Goal: Complete application form

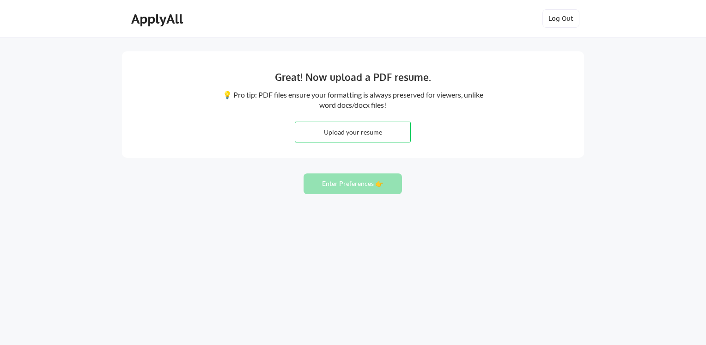
click at [346, 132] on input "file" at bounding box center [352, 132] width 115 height 20
type input "C:\fakepath\Sinem_KM_ApplyAll.pdf"
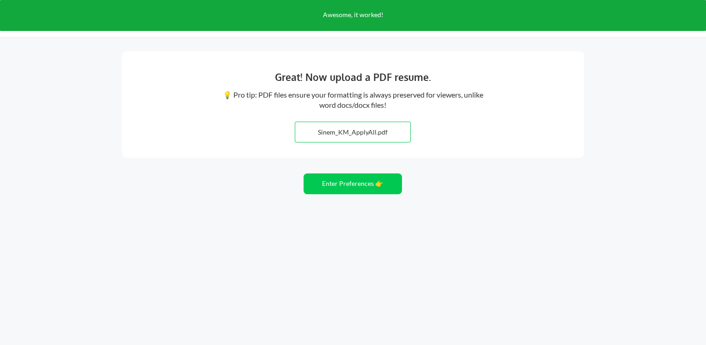
click at [377, 199] on div "Great! Now upload a PDF resume. 💡 Pro tip: PDF files ensure your formatting is …" at bounding box center [353, 172] width 706 height 345
click at [377, 186] on button "Enter Preferences 👉" at bounding box center [352, 183] width 98 height 21
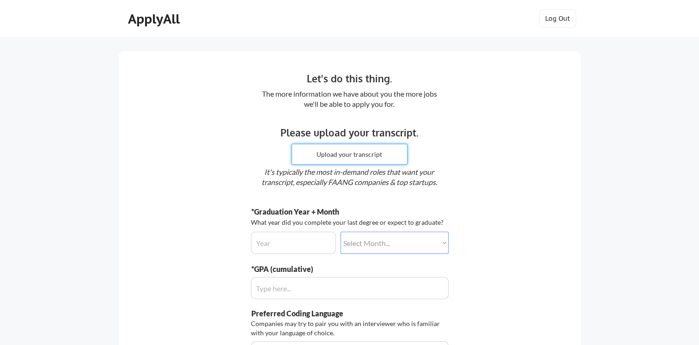
click at [351, 156] on input "file" at bounding box center [349, 154] width 115 height 20
click at [307, 241] on input "input" at bounding box center [293, 242] width 85 height 22
type input "2026"
click at [347, 231] on div "*Graduation Year + Month What year did you complete your last degree or expect …" at bounding box center [350, 229] width 198 height 47
click at [352, 238] on select "Select Month... January February March April May June July August September Oct…" at bounding box center [394, 242] width 108 height 22
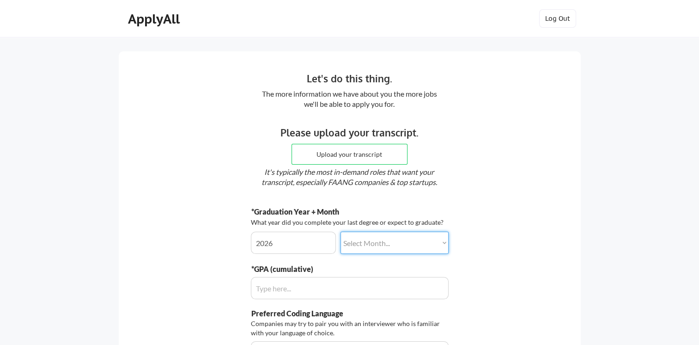
select select ""december""
click at [340, 231] on select "Select Month... January February March April May June July August September Oct…" at bounding box center [394, 242] width 108 height 22
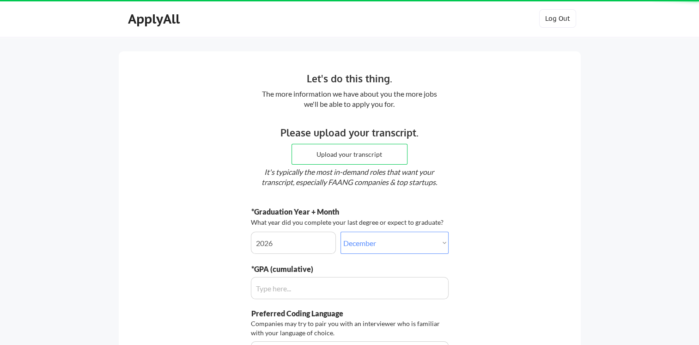
click at [308, 287] on input "input" at bounding box center [350, 288] width 198 height 22
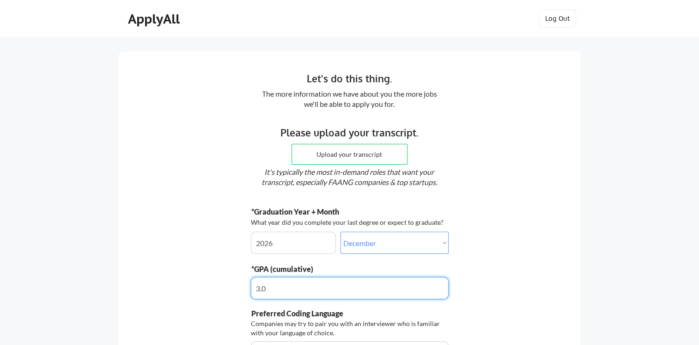
type input "3.6"
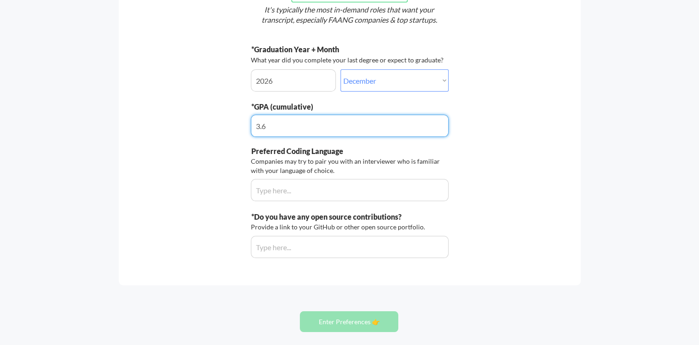
scroll to position [185, 0]
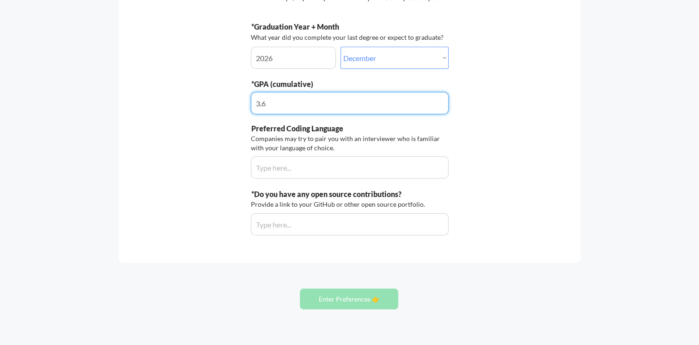
click at [314, 165] on input "input" at bounding box center [350, 167] width 198 height 22
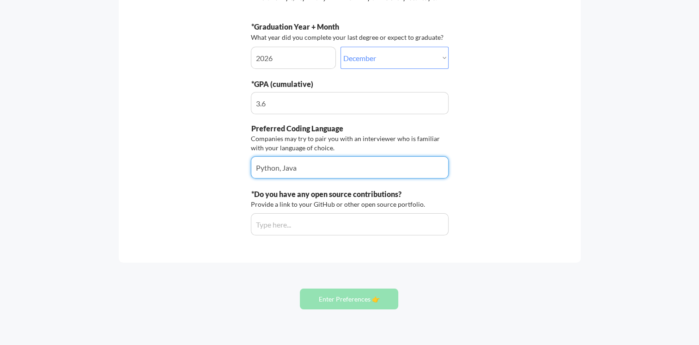
type input "Python, Java"
click at [314, 221] on input "input" at bounding box center [350, 224] width 198 height 22
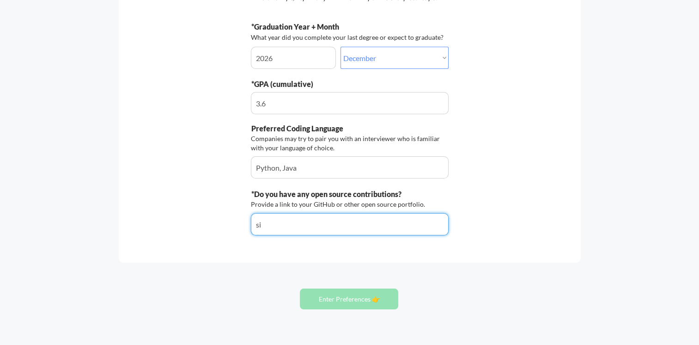
type input "s"
drag, startPoint x: 306, startPoint y: 223, endPoint x: 297, endPoint y: 214, distance: 12.7
click at [307, 223] on input "input" at bounding box center [350, 224] width 198 height 22
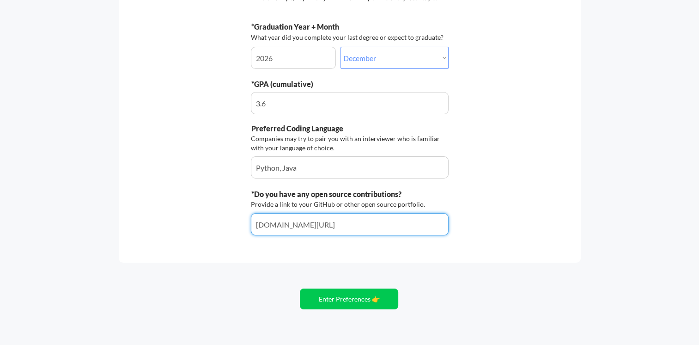
type input "[DOMAIN_NAME][URL]"
click at [308, 260] on div "Let's do this thing. The more information we have about you the more jobs we'll…" at bounding box center [350, 65] width 462 height 396
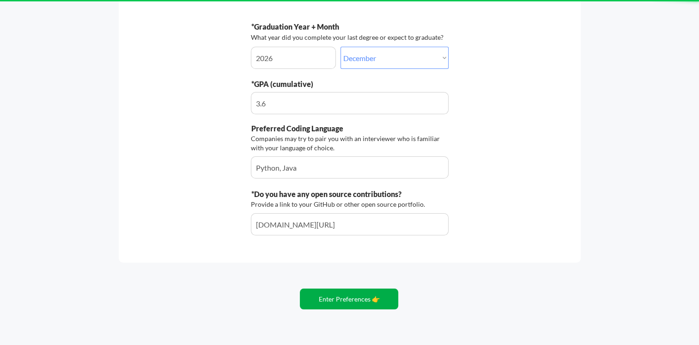
click at [326, 295] on button "Enter Preferences 👉" at bounding box center [349, 298] width 98 height 21
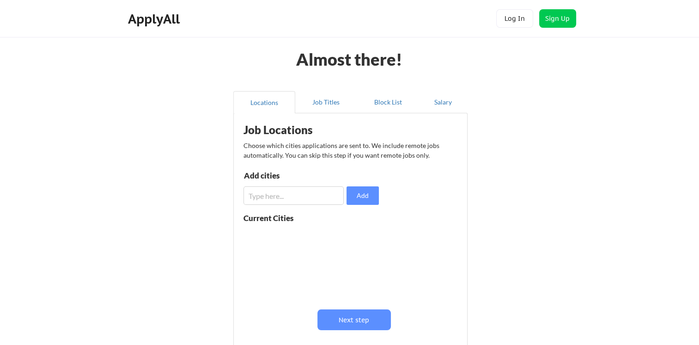
click at [327, 191] on input "input" at bounding box center [293, 195] width 100 height 18
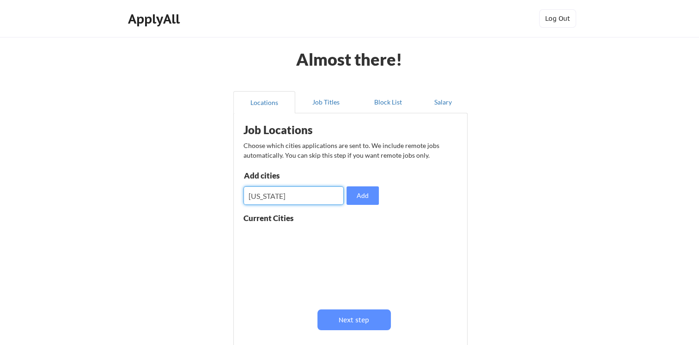
type input "new york"
click at [354, 194] on button "Add" at bounding box center [362, 195] width 32 height 18
click at [305, 195] on input "input" at bounding box center [293, 195] width 100 height 18
click at [305, 194] on input "input" at bounding box center [293, 195] width 100 height 18
click at [349, 234] on button at bounding box center [350, 235] width 7 height 7
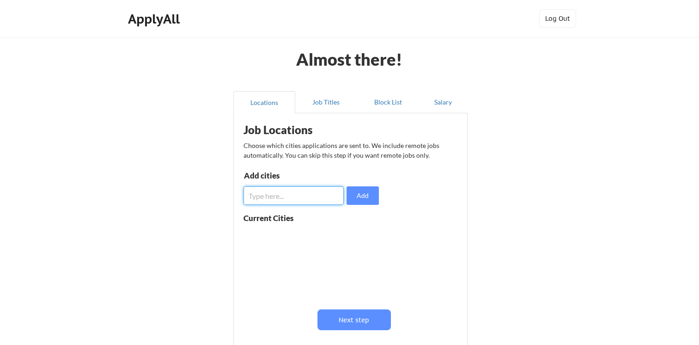
click at [311, 201] on input "input" at bounding box center [293, 195] width 100 height 18
type input "New York"
click at [363, 195] on button "Add" at bounding box center [362, 195] width 32 height 18
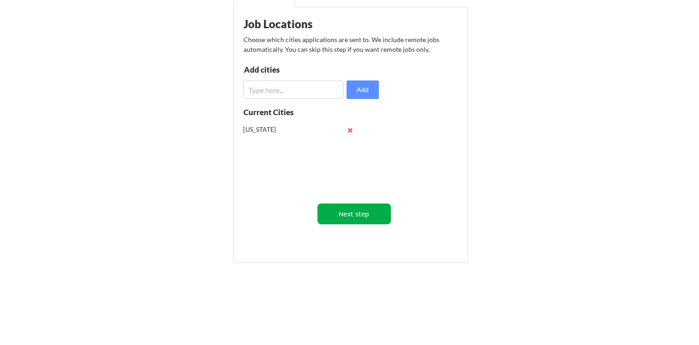
scroll to position [108, 0]
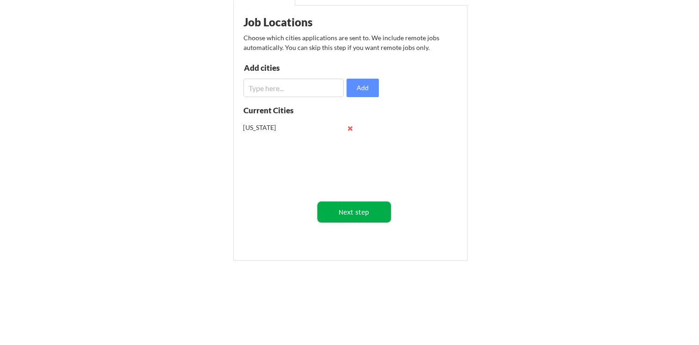
click at [365, 212] on button "Next step" at bounding box center [353, 211] width 73 height 21
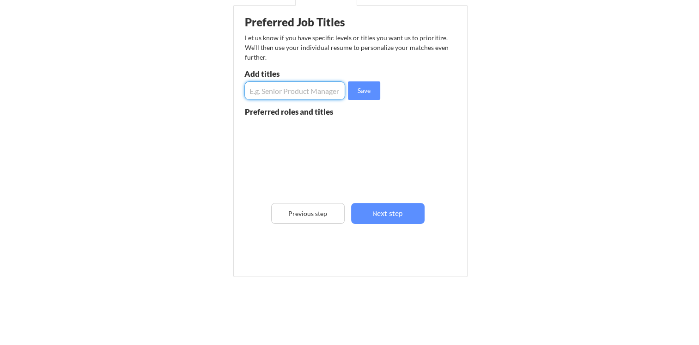
click at [302, 90] on input "input" at bounding box center [294, 90] width 101 height 18
type input "Software Engineer"
click at [355, 96] on button "Save" at bounding box center [364, 90] width 32 height 18
drag, startPoint x: 273, startPoint y: 101, endPoint x: 276, endPoint y: 96, distance: 6.3
click at [273, 100] on div "Preferred Job Titles Let us know if you have specific levels or titles you want…" at bounding box center [352, 138] width 228 height 257
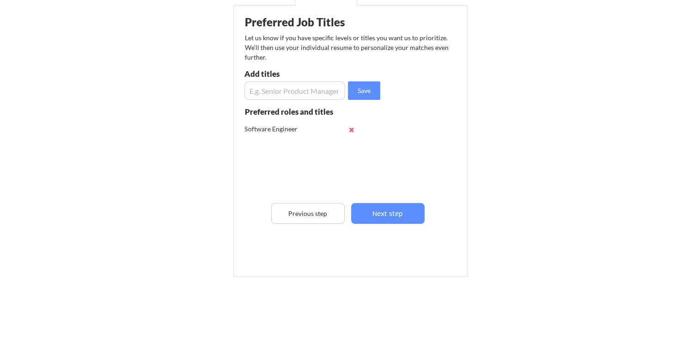
click at [277, 93] on input "input" at bounding box center [294, 90] width 101 height 18
type input "Data Engineer"
drag, startPoint x: 297, startPoint y: 79, endPoint x: 297, endPoint y: 88, distance: 8.8
click at [297, 79] on div "Add titles" at bounding box center [293, 76] width 98 height 12
click at [297, 88] on input "input" at bounding box center [294, 90] width 101 height 18
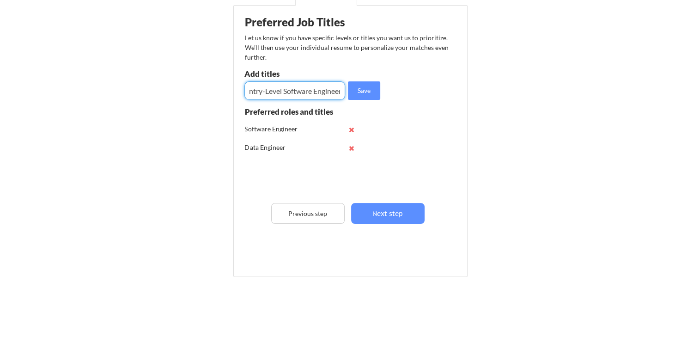
scroll to position [0, 7]
type input "Entry-Level Software Engineer"
click at [358, 93] on button "Save" at bounding box center [364, 90] width 32 height 18
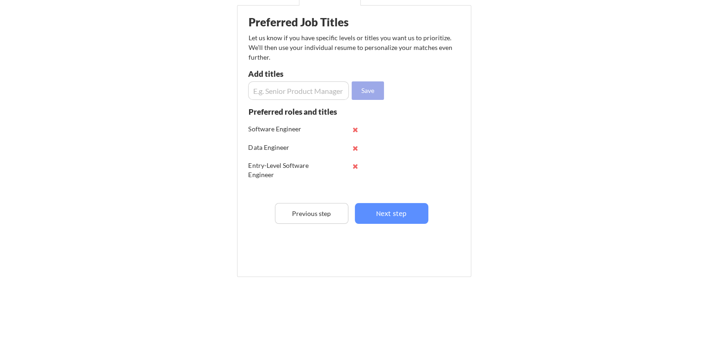
scroll to position [0, 0]
click at [303, 92] on input "input" at bounding box center [294, 90] width 101 height 18
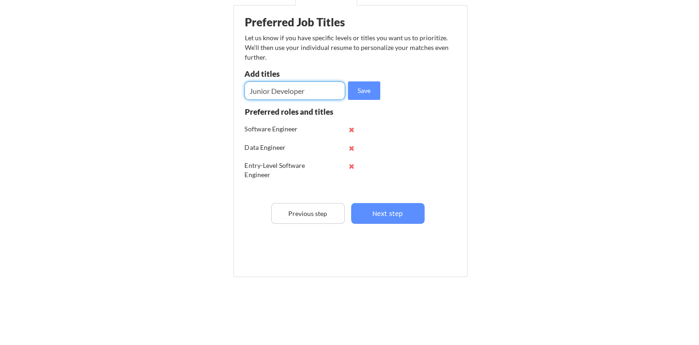
type input "Junior Developer"
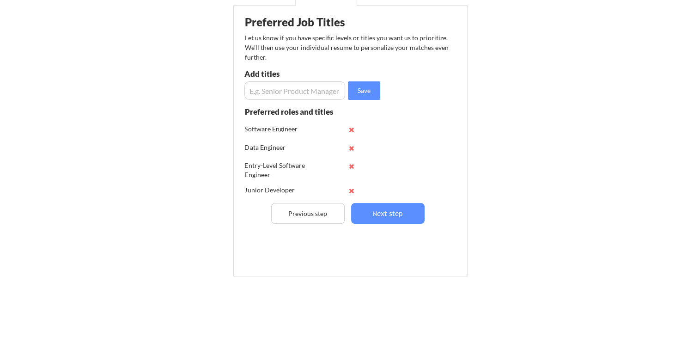
click at [290, 91] on input "input" at bounding box center [294, 90] width 101 height 18
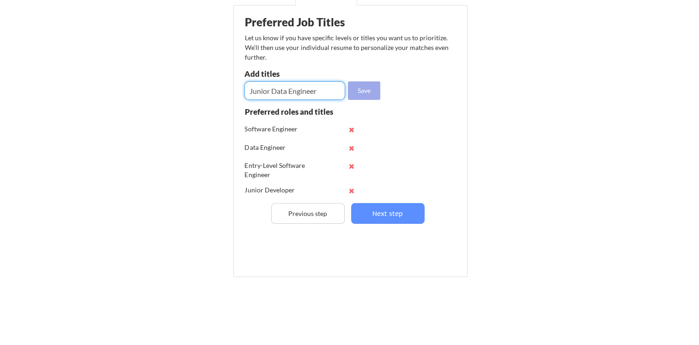
type input "Junior Data Engineer"
click at [359, 91] on button "Save" at bounding box center [364, 90] width 32 height 18
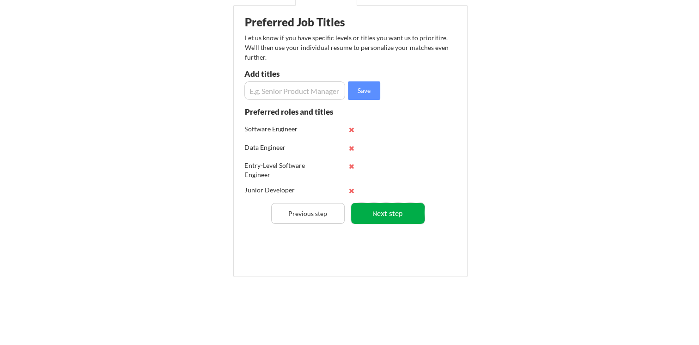
click at [382, 214] on button "Next step" at bounding box center [387, 213] width 73 height 21
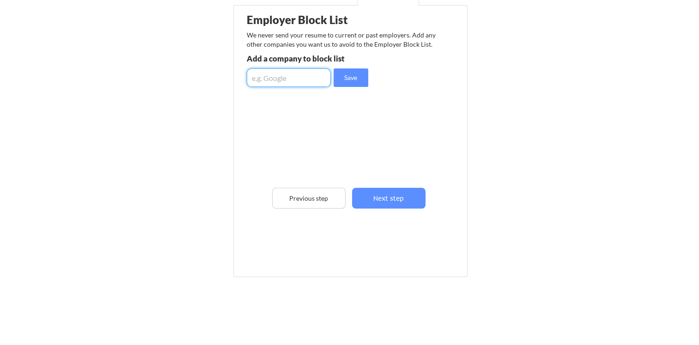
click at [291, 78] on input "input" at bounding box center [289, 77] width 84 height 18
click at [303, 75] on input "input" at bounding box center [289, 77] width 84 height 18
type input "C"
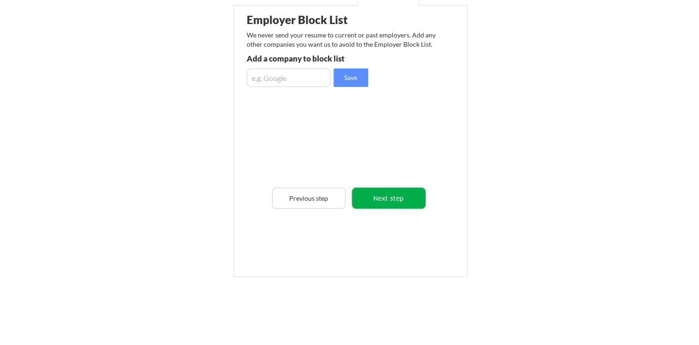
click at [393, 194] on button "Next step" at bounding box center [388, 198] width 73 height 21
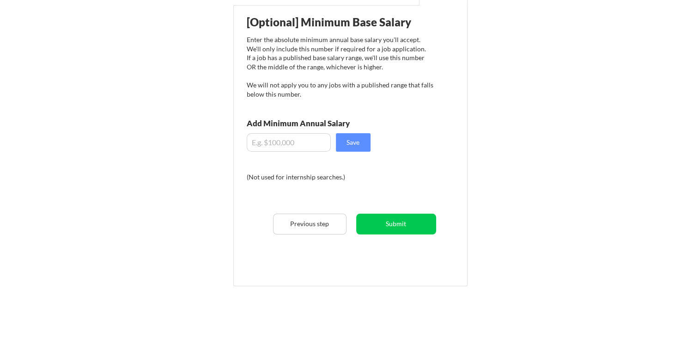
click at [298, 141] on input "input" at bounding box center [289, 142] width 84 height 18
click at [377, 141] on div "[Optional] Minimum Base Salary Enter the absolute minimum annual base salary yo…" at bounding box center [352, 142] width 228 height 264
click at [362, 142] on button "Save" at bounding box center [353, 142] width 35 height 18
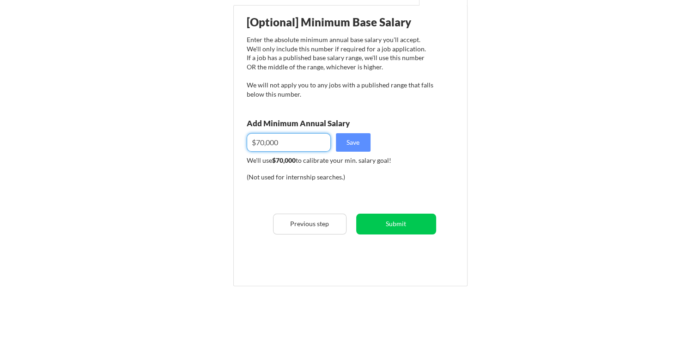
click at [262, 144] on input "input" at bounding box center [289, 142] width 84 height 18
click at [262, 141] on input "input" at bounding box center [289, 142] width 84 height 18
type input "$60,000"
click at [371, 147] on div "[Optional] Minimum Base Salary Enter the absolute minimum annual base salary yo…" at bounding box center [352, 142] width 228 height 264
click at [364, 143] on button "Save" at bounding box center [353, 142] width 35 height 18
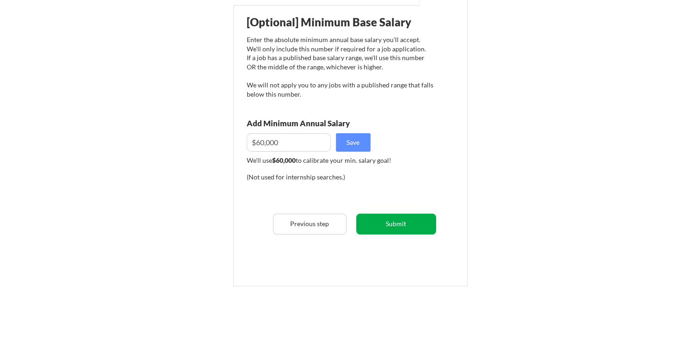
click at [398, 225] on button "Submit" at bounding box center [396, 223] width 80 height 21
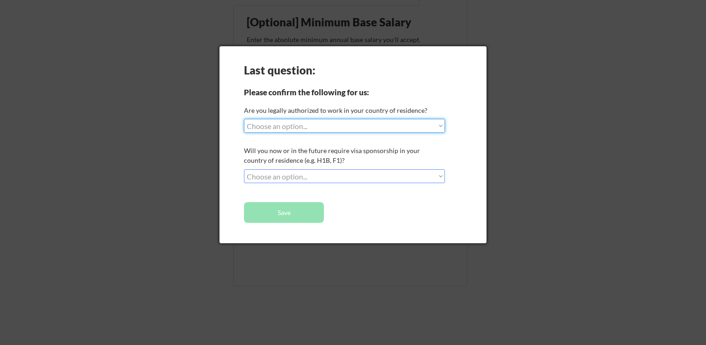
click at [305, 124] on select "Choose an option... Yes, I am a US Citizen Yes, I am a Canadian Citizen Yes, I …" at bounding box center [344, 126] width 201 height 14
select select ""yes__i_am_a_us_green_card_holder""
click at [244, 119] on select "Choose an option... Yes, I am a US Citizen Yes, I am a Canadian Citizen Yes, I …" at bounding box center [344, 126] width 201 height 14
click at [314, 175] on select "Choose an option... No, I will not need sponsorship Yes, I will need sponsorship" at bounding box center [344, 176] width 201 height 14
select select ""no__i_will_not_need_sponsorship""
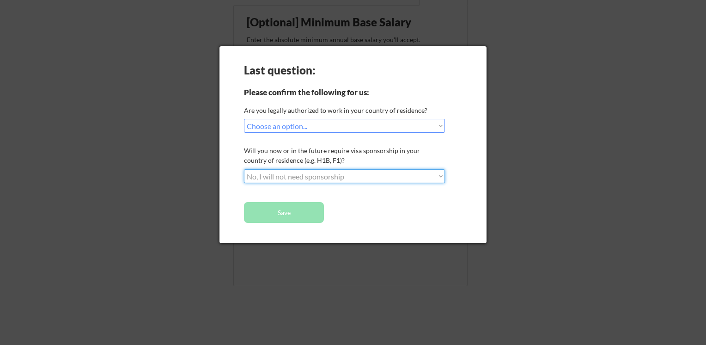
click at [244, 169] on select "Choose an option... No, I will not need sponsorship Yes, I will need sponsorship" at bounding box center [344, 176] width 201 height 14
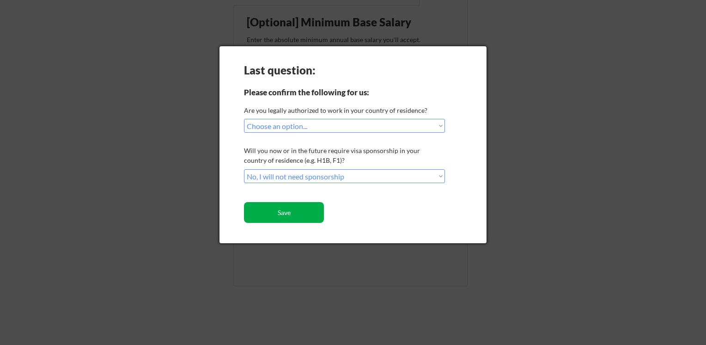
click at [303, 215] on button "Save" at bounding box center [284, 212] width 80 height 21
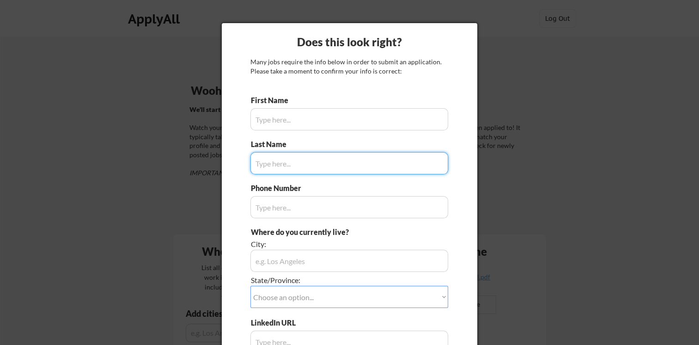
type input "Moschos"
type input "+1(347)356-3971"
click at [311, 113] on input "input" at bounding box center [349, 119] width 198 height 22
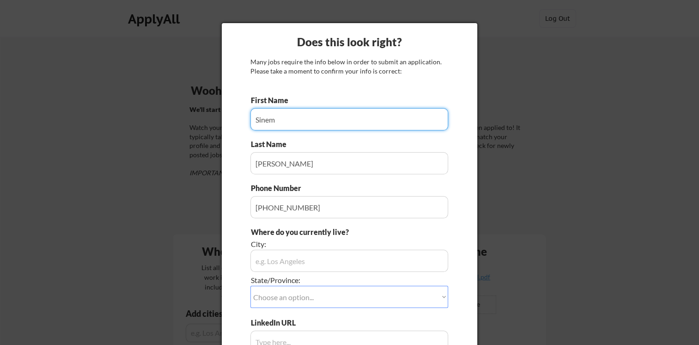
type input "Sinem"
click at [255, 164] on input "input" at bounding box center [349, 163] width 198 height 22
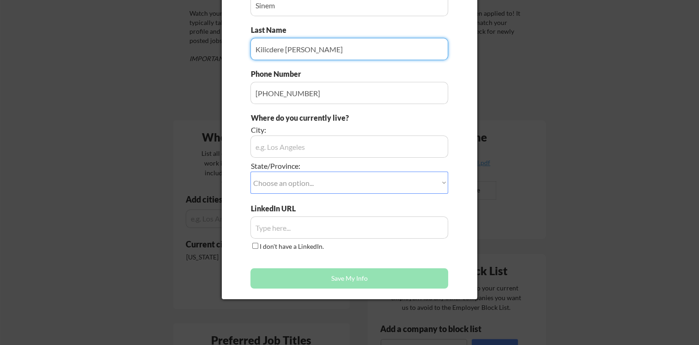
scroll to position [139, 0]
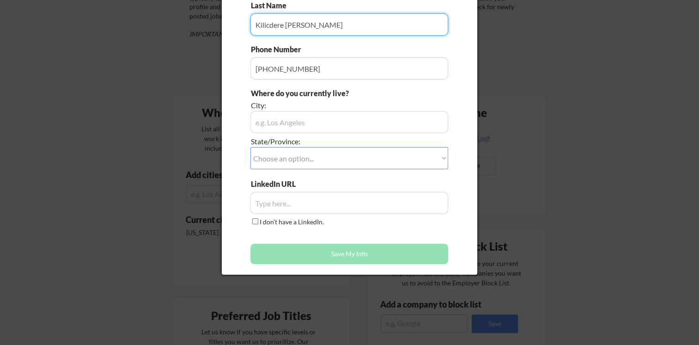
type input "Kilicdere Moschos"
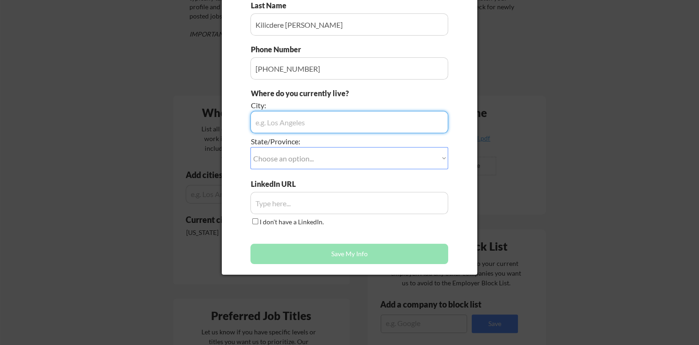
click at [283, 126] on input "input" at bounding box center [349, 122] width 198 height 22
type input "New York City"
drag, startPoint x: 277, startPoint y: 159, endPoint x: 271, endPoint y: 163, distance: 6.7
click at [275, 159] on select "Choose an option... Other/Not Applicable Alabama Alaska Alberta Arizona Arkansa…" at bounding box center [349, 158] width 198 height 22
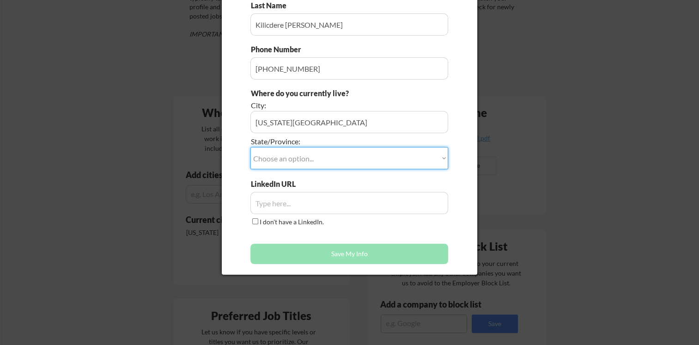
select select ""New York""
click at [250, 147] on select "Choose an option... Other/Not Applicable Alabama Alaska Alberta Arizona Arkansa…" at bounding box center [349, 158] width 198 height 22
click at [330, 211] on input "input" at bounding box center [349, 203] width 198 height 22
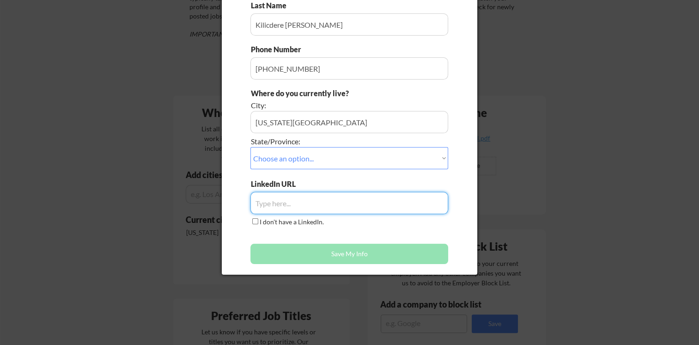
click at [297, 199] on input "input" at bounding box center [349, 203] width 198 height 22
paste input "https://www.linkedin.com/in/sinem-kilicdere-165390208/"
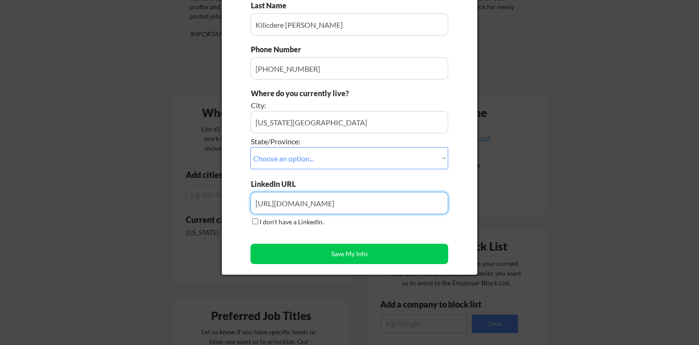
type input "https://www.linkedin.com/in/sinem-kilicdere-165390208/"
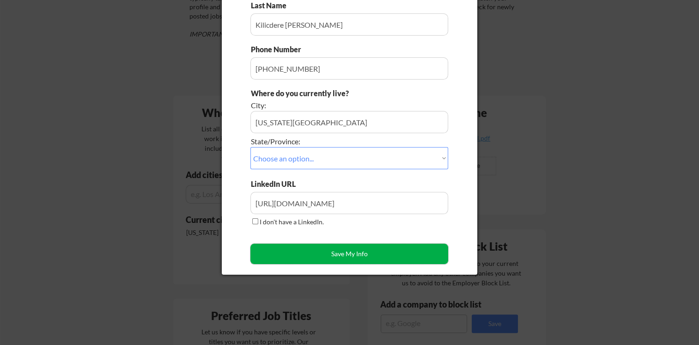
click at [326, 247] on button "Save My Info" at bounding box center [349, 253] width 198 height 20
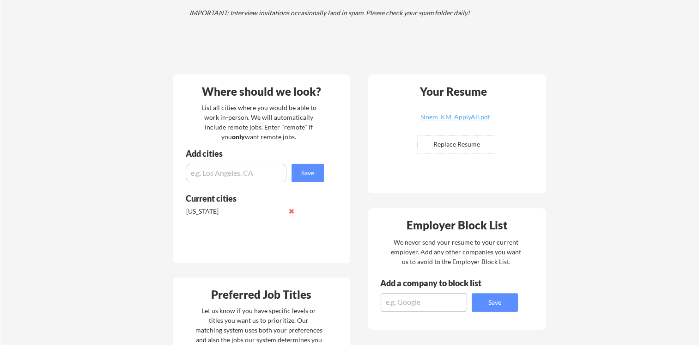
scroll to position [0, 0]
